Goal: Task Accomplishment & Management: Manage account settings

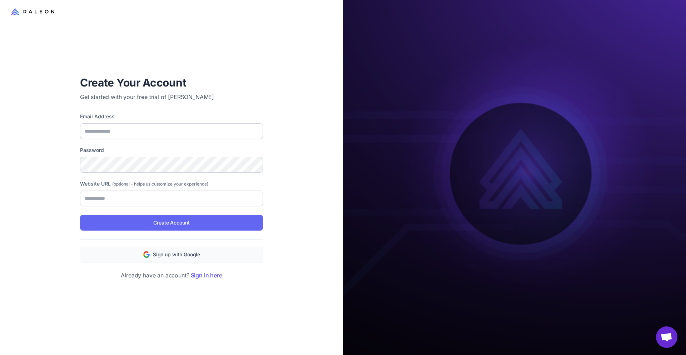
click at [199, 274] on link "Sign in here" at bounding box center [206, 275] width 31 height 7
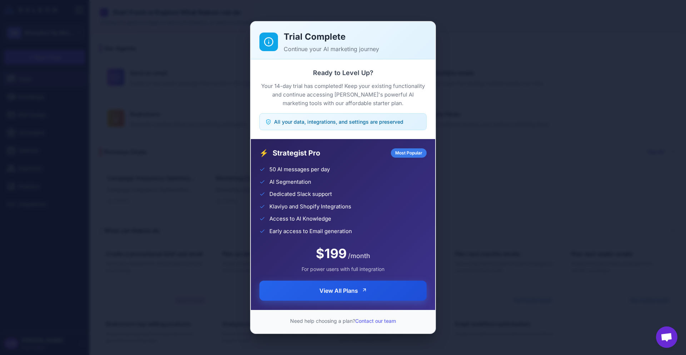
click at [378, 297] on button "View All Plans" at bounding box center [342, 291] width 167 height 20
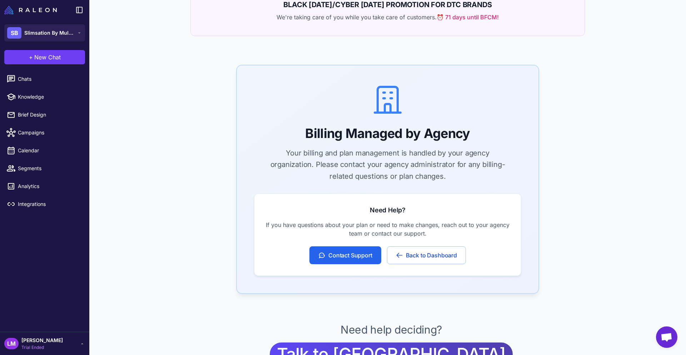
scroll to position [134, 0]
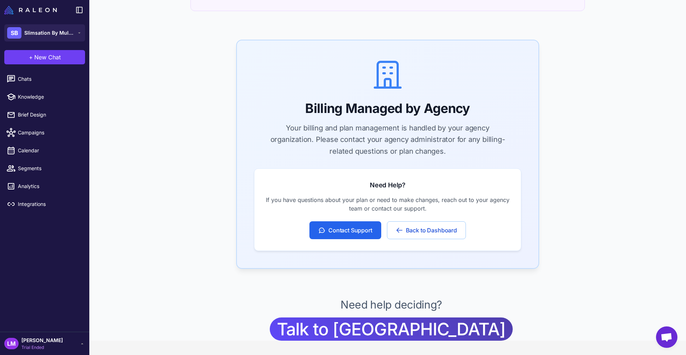
click at [476, 327] on div "Need help deciding? Talk to us" at bounding box center [391, 318] width 584 height 43
click at [10, 346] on div "LM" at bounding box center [11, 343] width 14 height 11
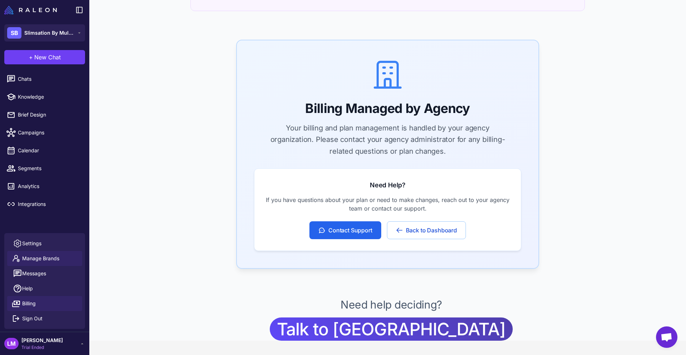
click at [42, 260] on span "Manage Brands" at bounding box center [40, 258] width 37 height 8
